Goal: Task Accomplishment & Management: Complete application form

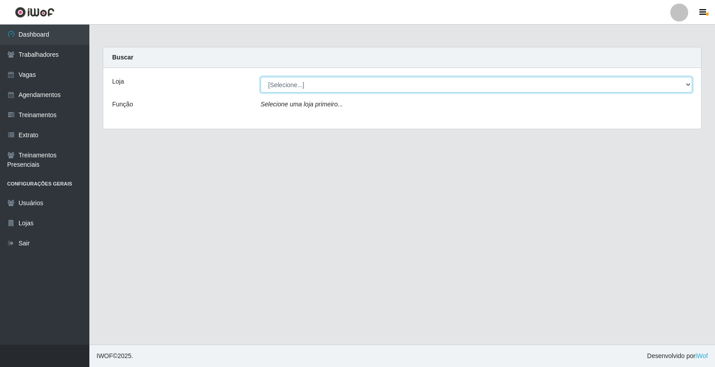
click at [319, 86] on select "[Selecione...] [PERSON_NAME] Clan - [GEOGRAPHIC_DATA]" at bounding box center [477, 85] width 432 height 16
select select "452"
click at [261, 77] on select "[Selecione...] [PERSON_NAME] Clan - [GEOGRAPHIC_DATA]" at bounding box center [477, 85] width 432 height 16
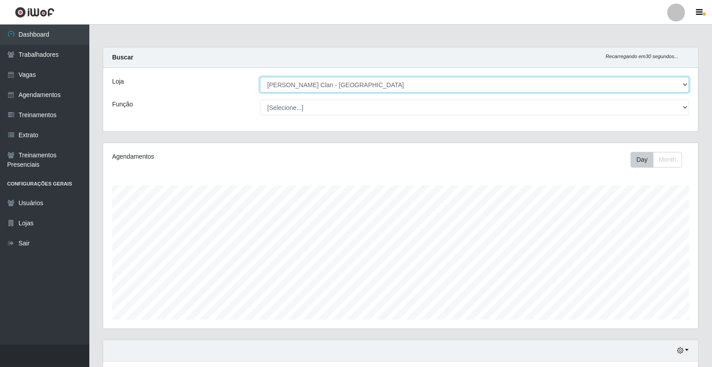
scroll to position [185, 595]
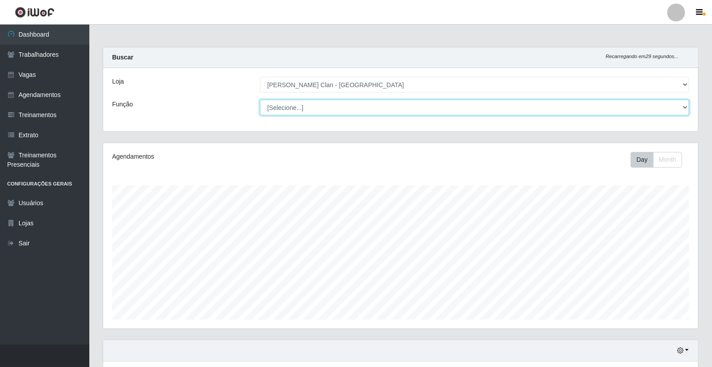
drag, startPoint x: 318, startPoint y: 90, endPoint x: 311, endPoint y: 106, distance: 17.4
click at [311, 106] on select "[Selecione...] ASG ASG + Carregador e Descarregador de Caminhão Carregador e De…" at bounding box center [475, 108] width 430 height 16
select select "138"
click at [260, 100] on select "[Selecione...] ASG ASG + Carregador e Descarregador de Caminhão Carregador e De…" at bounding box center [475, 108] width 430 height 16
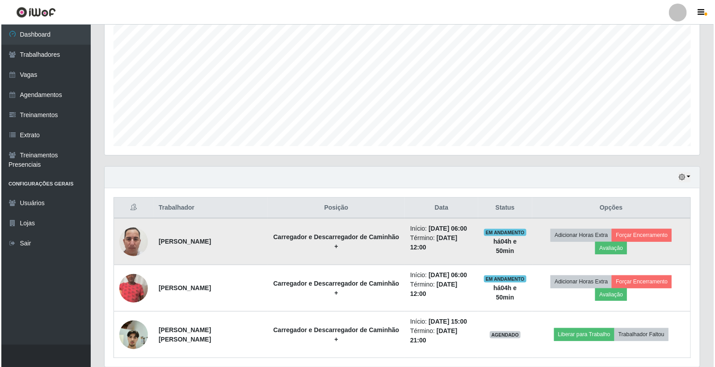
scroll to position [187, 0]
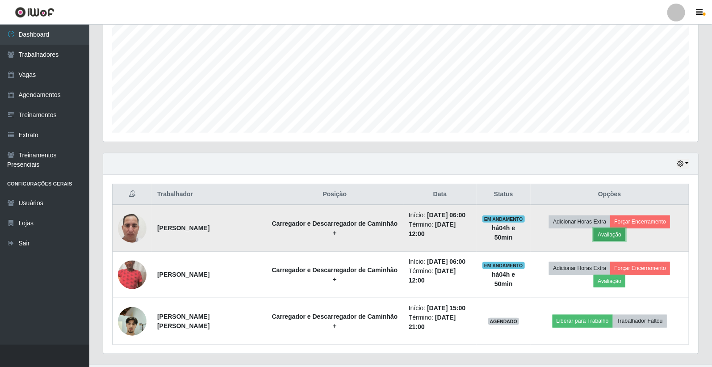
click at [626, 228] on button "Avaliação" at bounding box center [610, 234] width 32 height 13
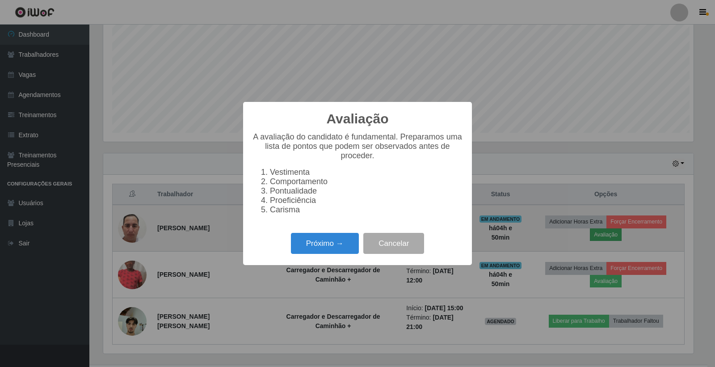
scroll to position [185, 590]
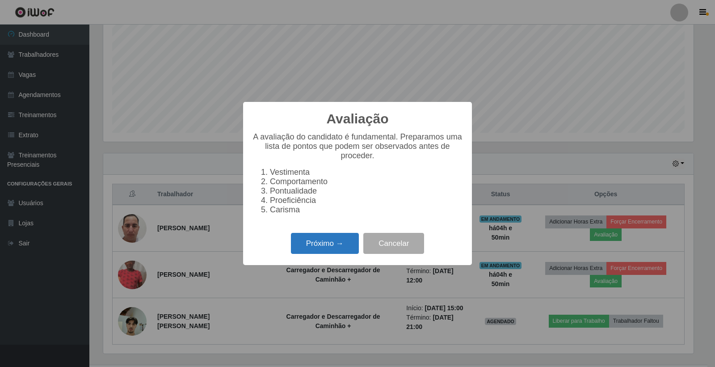
click at [342, 249] on button "Próximo →" at bounding box center [325, 243] width 68 height 21
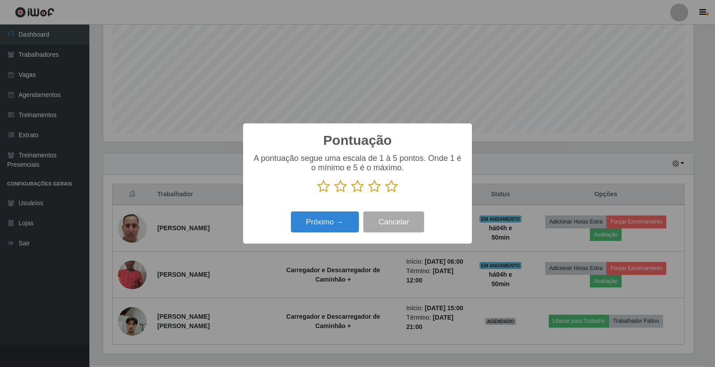
scroll to position [446721, 446316]
click at [394, 190] on icon at bounding box center [391, 186] width 13 height 13
click at [385, 193] on input "radio" at bounding box center [385, 193] width 0 height 0
click at [350, 223] on button "Próximo →" at bounding box center [325, 221] width 68 height 21
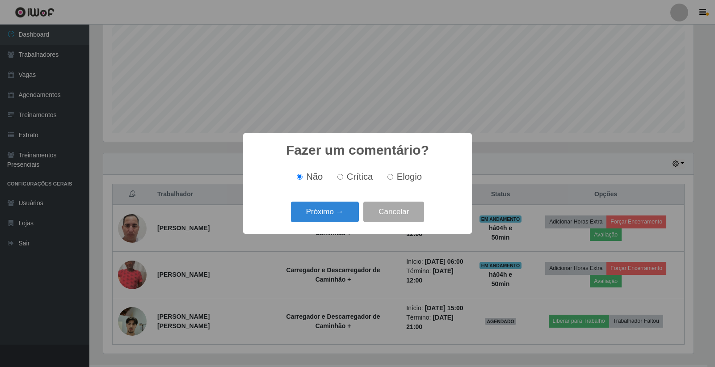
click at [391, 179] on input "Elogio" at bounding box center [390, 177] width 6 height 6
radio input "true"
click at [298, 178] on input "Não" at bounding box center [300, 177] width 6 height 6
radio input "true"
drag, startPoint x: 314, startPoint y: 207, endPoint x: 316, endPoint y: 212, distance: 5.1
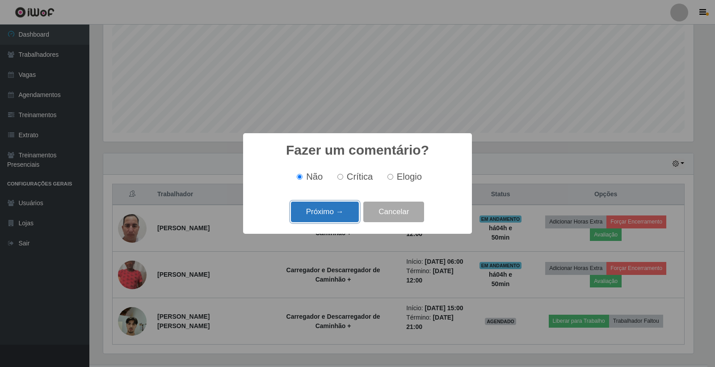
click at [316, 212] on button "Próximo →" at bounding box center [325, 212] width 68 height 21
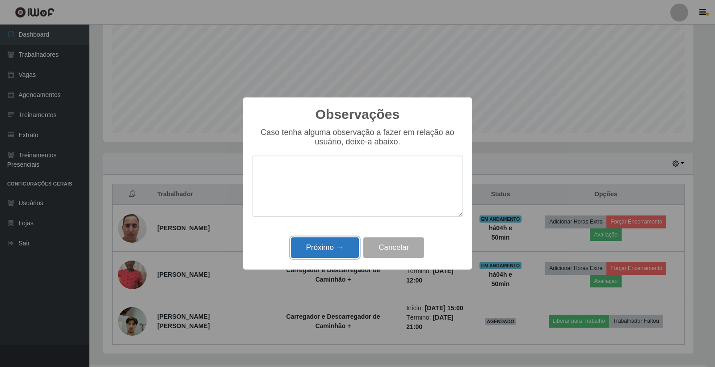
click at [329, 248] on button "Próximo →" at bounding box center [325, 247] width 68 height 21
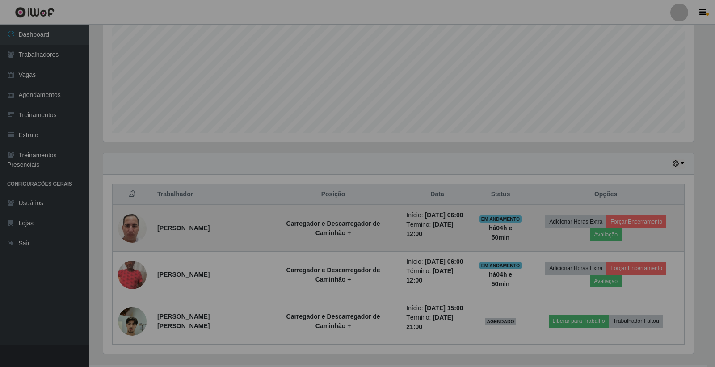
scroll to position [185, 595]
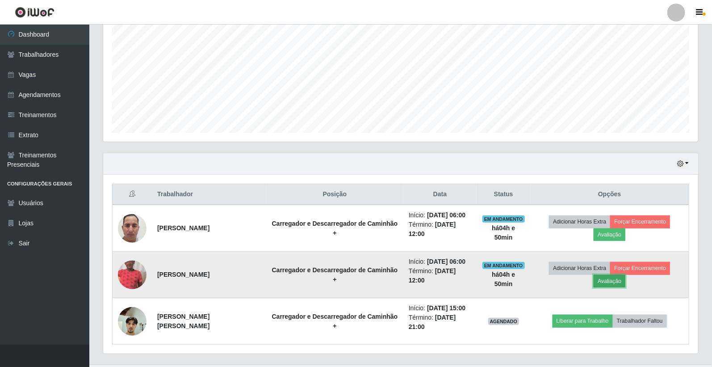
click at [626, 275] on button "Avaliação" at bounding box center [610, 281] width 32 height 13
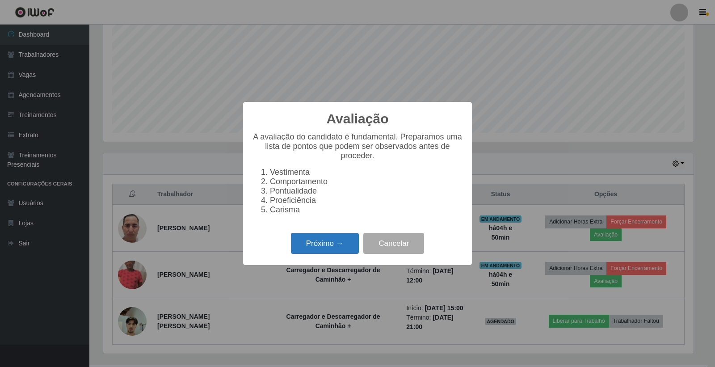
click at [341, 248] on button "Próximo →" at bounding box center [325, 243] width 68 height 21
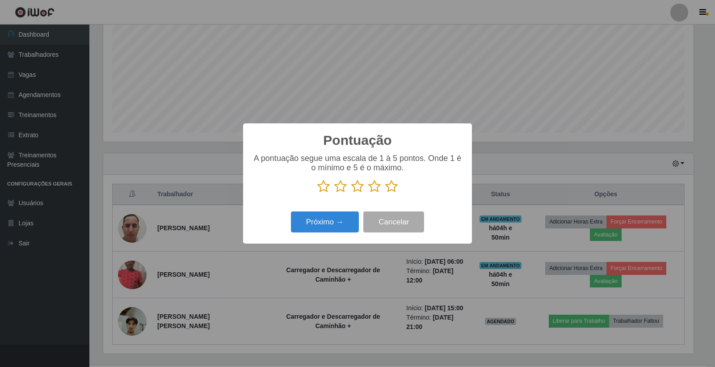
click at [392, 188] on icon at bounding box center [391, 186] width 13 height 13
click at [385, 193] on input "radio" at bounding box center [385, 193] width 0 height 0
click at [340, 223] on button "Próximo →" at bounding box center [325, 221] width 68 height 21
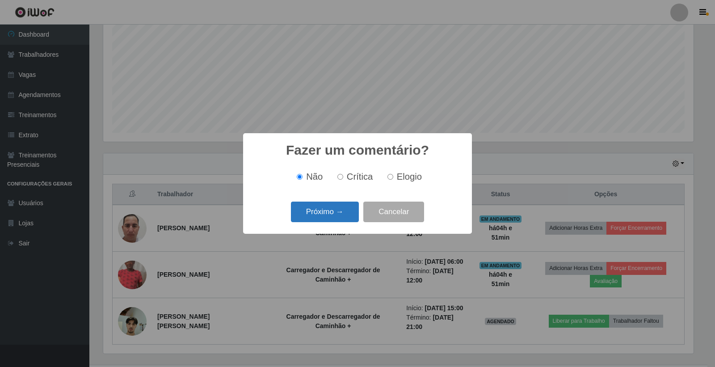
click at [338, 214] on button "Próximo →" at bounding box center [325, 212] width 68 height 21
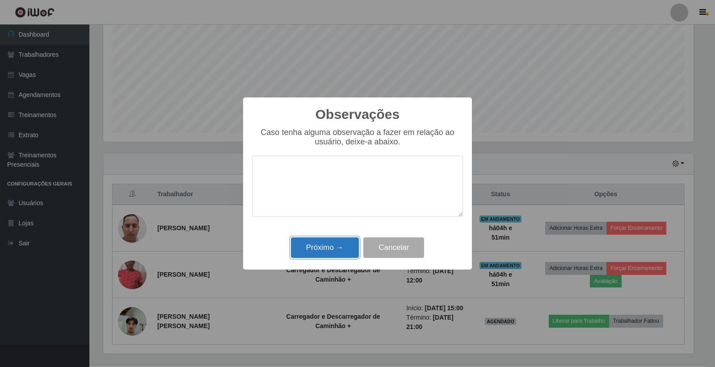
click at [328, 244] on button "Próximo →" at bounding box center [325, 247] width 68 height 21
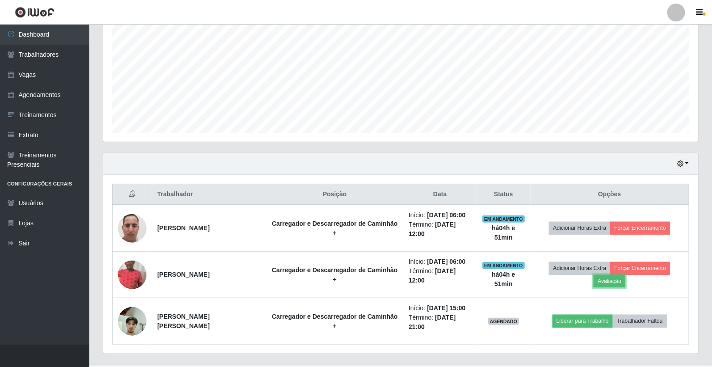
scroll to position [185, 595]
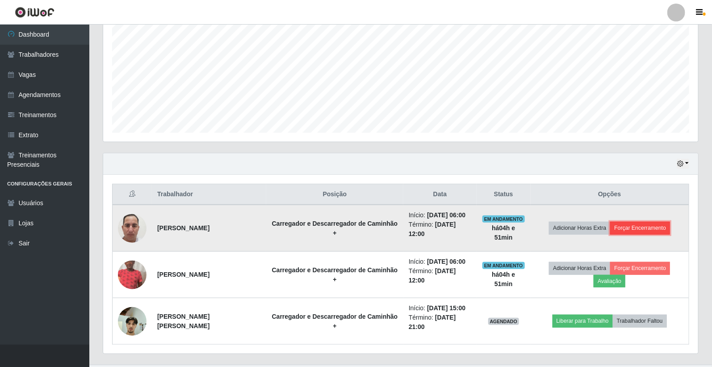
click at [641, 223] on button "Forçar Encerramento" at bounding box center [640, 228] width 60 height 13
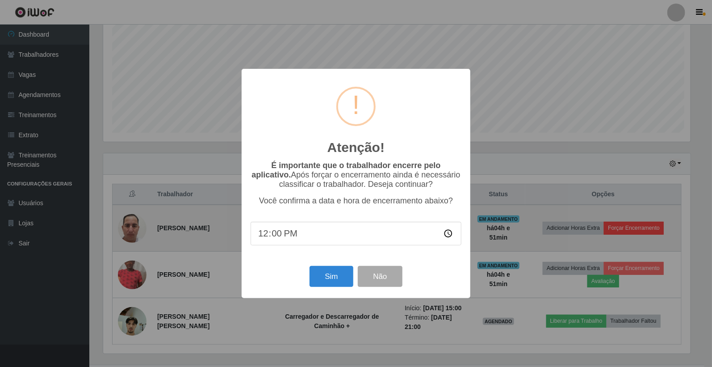
scroll to position [185, 590]
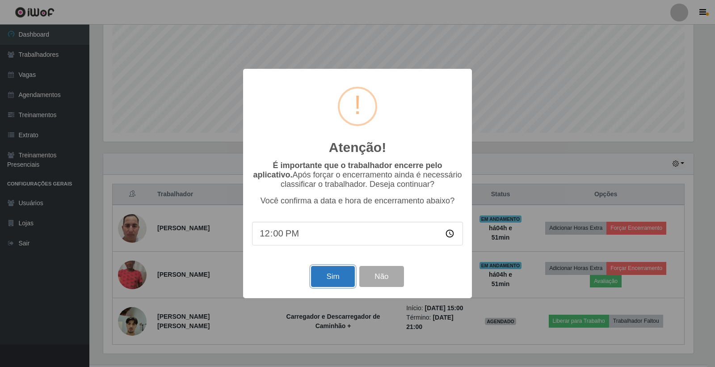
click at [337, 278] on button "Sim" at bounding box center [332, 276] width 43 height 21
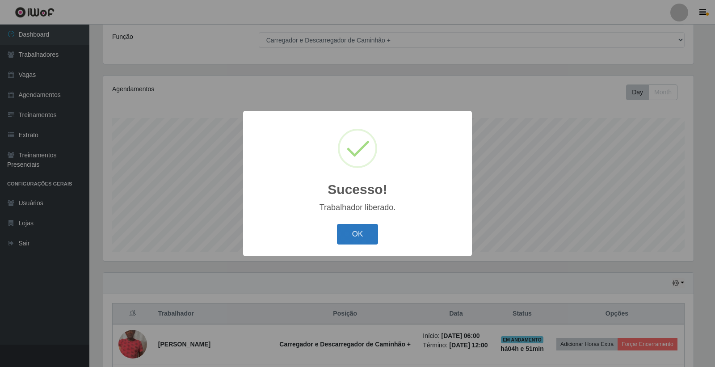
click at [365, 243] on button "OK" at bounding box center [358, 234] width 42 height 21
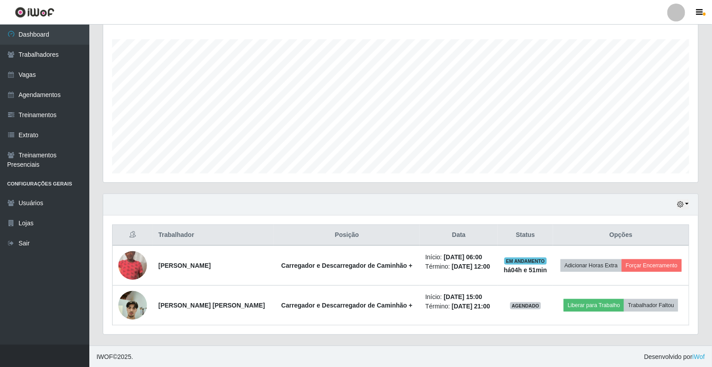
scroll to position [147, 0]
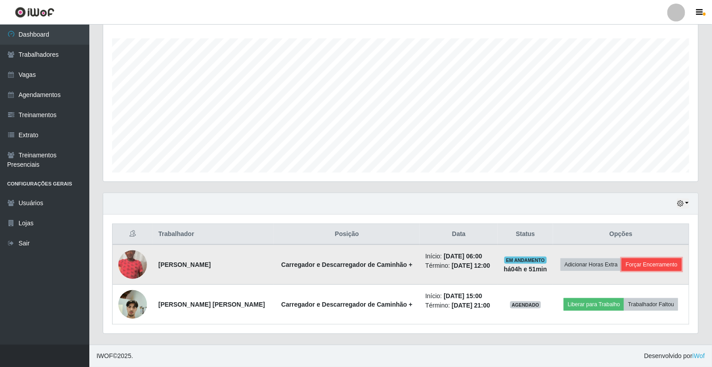
click at [668, 264] on button "Forçar Encerramento" at bounding box center [652, 264] width 60 height 13
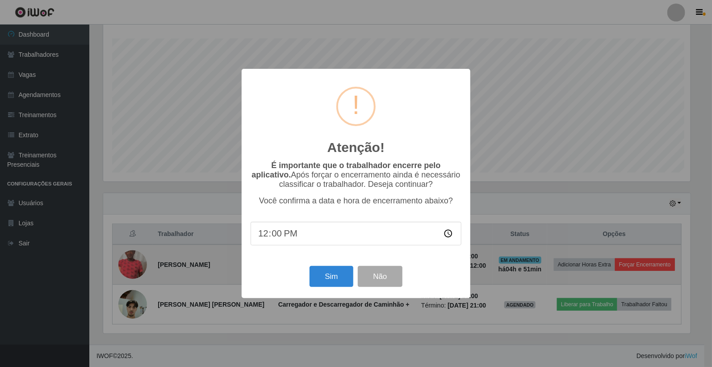
scroll to position [185, 590]
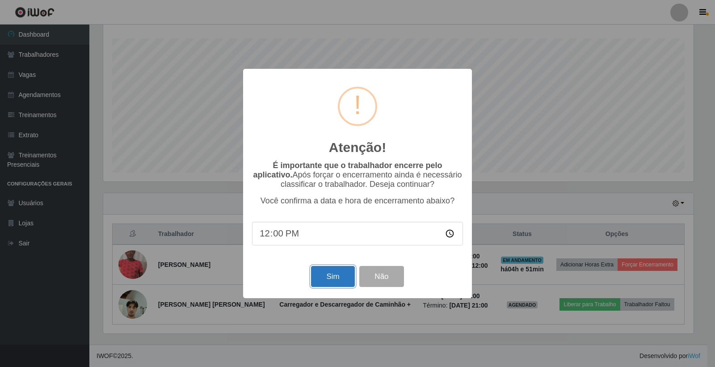
click at [323, 284] on button "Sim" at bounding box center [332, 276] width 43 height 21
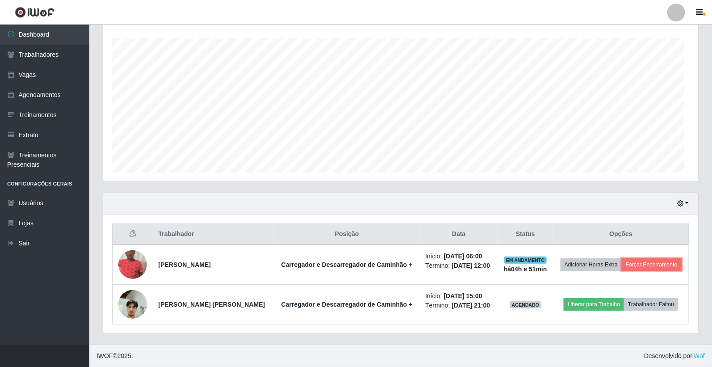
scroll to position [0, 0]
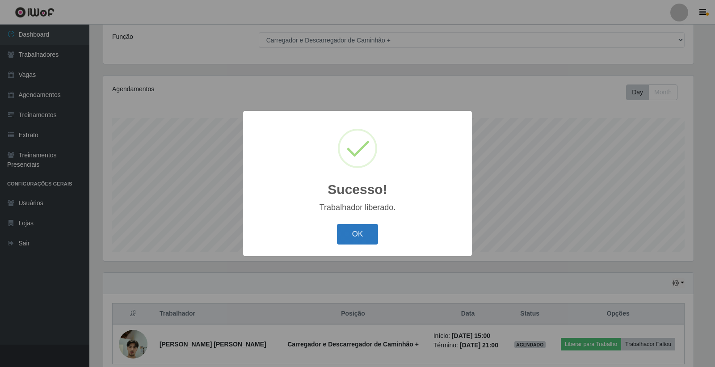
click at [358, 244] on button "OK" at bounding box center [358, 234] width 42 height 21
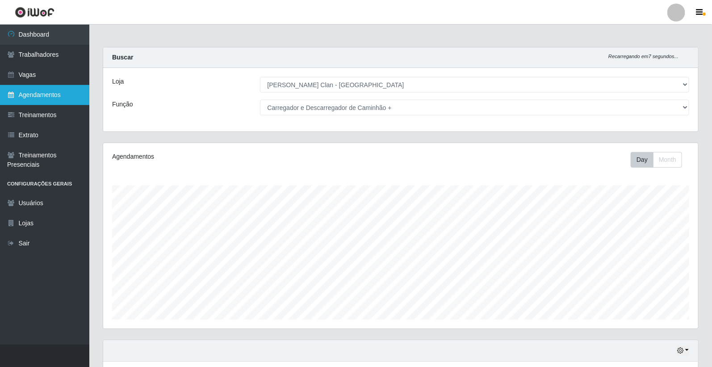
click at [25, 96] on link "Agendamentos" at bounding box center [44, 95] width 89 height 20
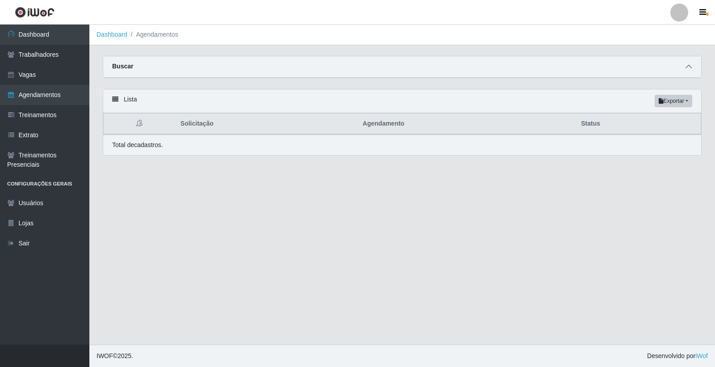
click at [685, 64] on span at bounding box center [688, 67] width 11 height 10
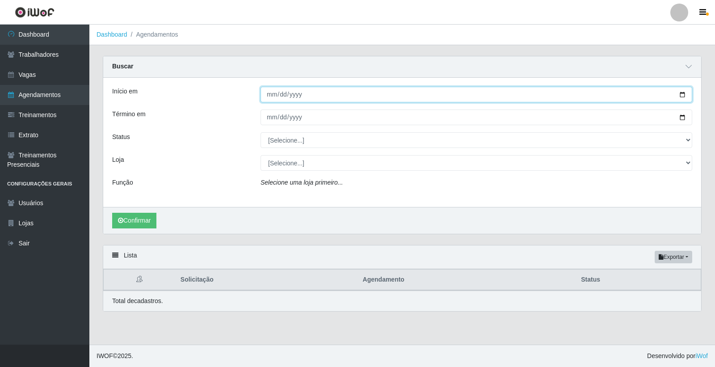
click at [275, 97] on input "Início em" at bounding box center [477, 95] width 432 height 16
type input "[DATE]"
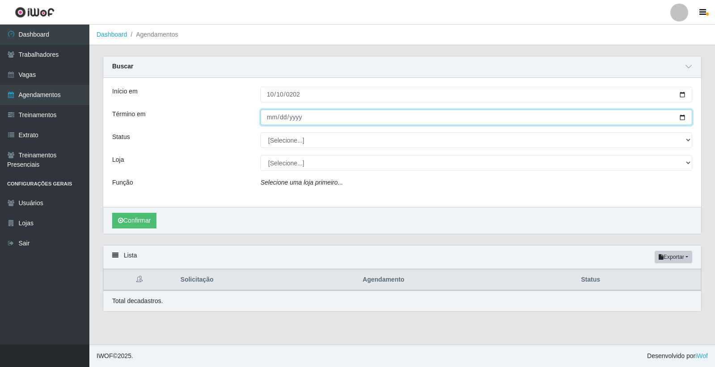
click at [273, 118] on input "Término em" at bounding box center [477, 117] width 432 height 16
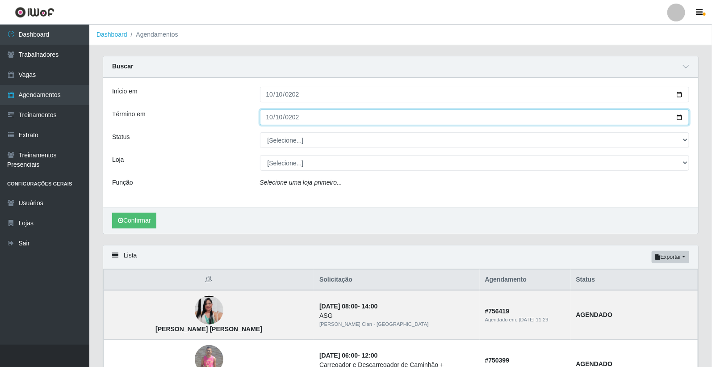
type input "[DATE]"
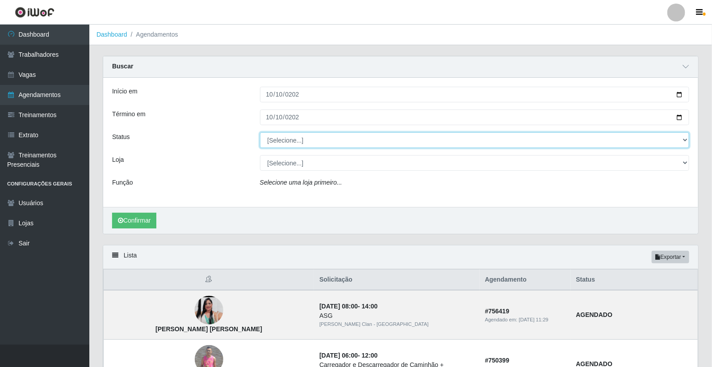
click at [303, 135] on select "[Selecione...] AGENDADO AGUARDANDO LIBERAR EM ANDAMENTO EM REVISÃO FINALIZADO C…" at bounding box center [475, 140] width 430 height 16
select select "AGENDADO"
click at [260, 132] on select "[Selecione...] AGENDADO AGUARDANDO LIBERAR EM ANDAMENTO EM REVISÃO FINALIZADO C…" at bounding box center [475, 140] width 430 height 16
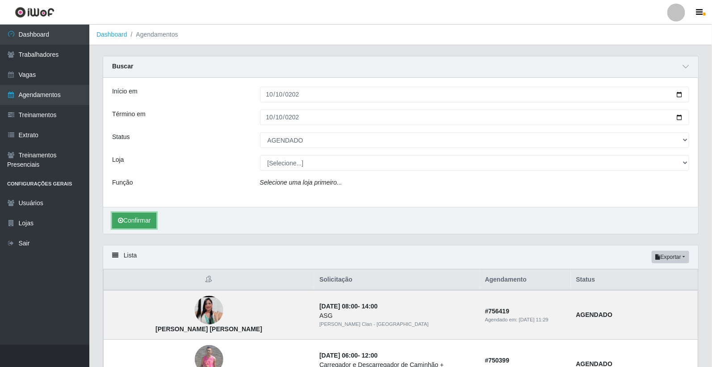
click at [115, 222] on button "Confirmar" at bounding box center [134, 221] width 44 height 16
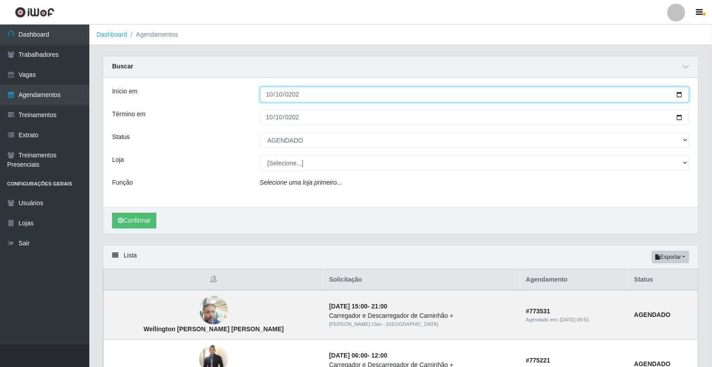
click at [269, 95] on input "[DATE]" at bounding box center [475, 95] width 430 height 16
type input "[DATE]"
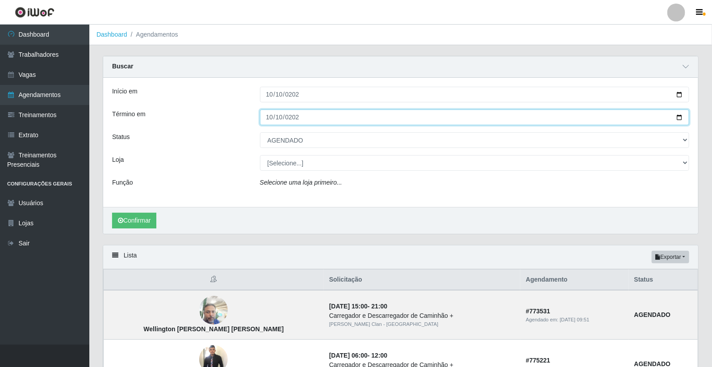
click at [269, 118] on input "[DATE]" at bounding box center [475, 117] width 430 height 16
type input "[DATE]"
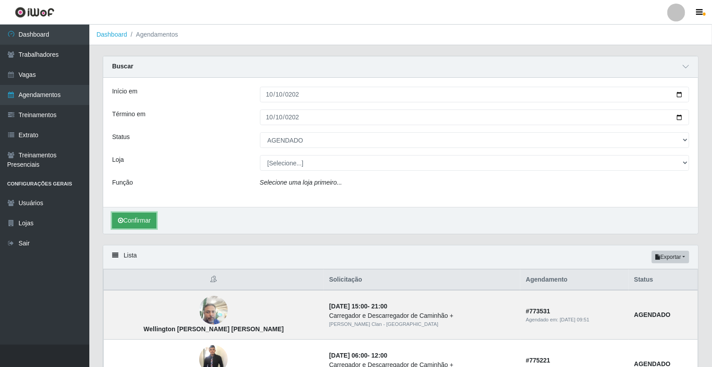
click at [139, 226] on button "Confirmar" at bounding box center [134, 221] width 44 height 16
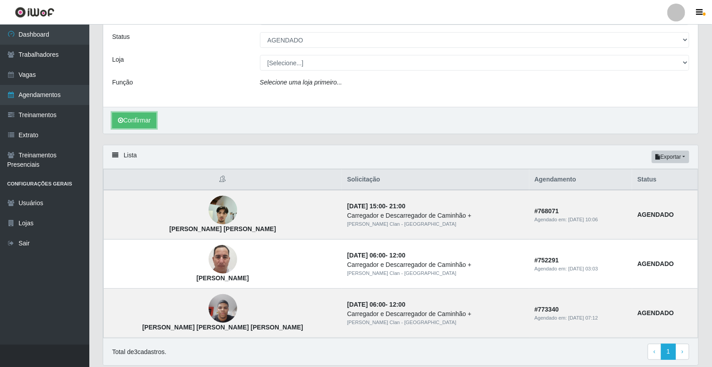
scroll to position [83, 0]
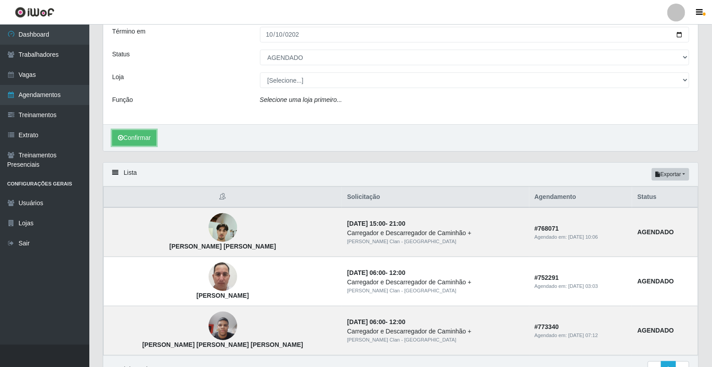
type input "[DATE]"
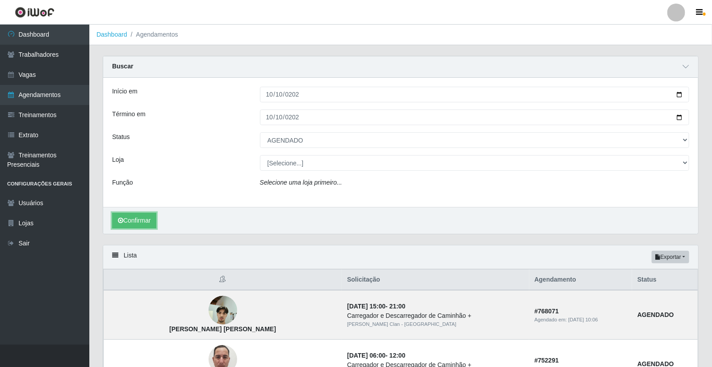
select select "[Selecione...]"
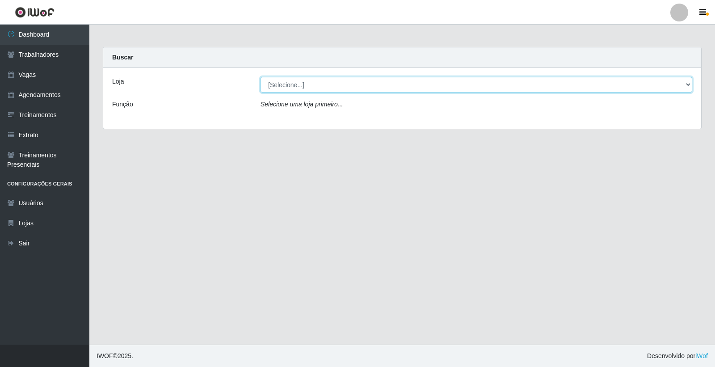
click at [387, 87] on select "[Selecione...] [PERSON_NAME] Clan - [GEOGRAPHIC_DATA]" at bounding box center [477, 85] width 432 height 16
select select "452"
click at [261, 77] on select "[Selecione...] [PERSON_NAME] Clan - [GEOGRAPHIC_DATA]" at bounding box center [477, 85] width 432 height 16
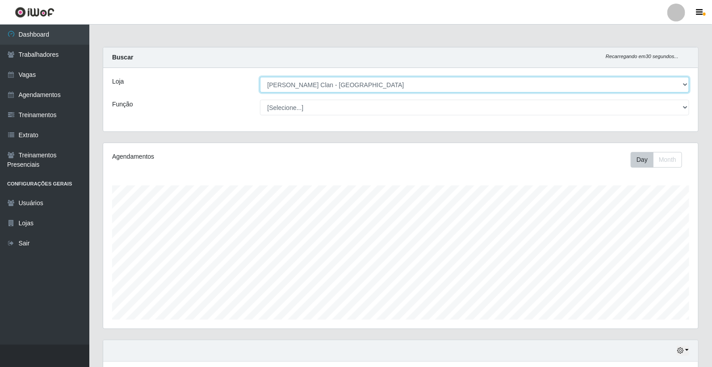
scroll to position [185, 595]
